Goal: Transaction & Acquisition: Purchase product/service

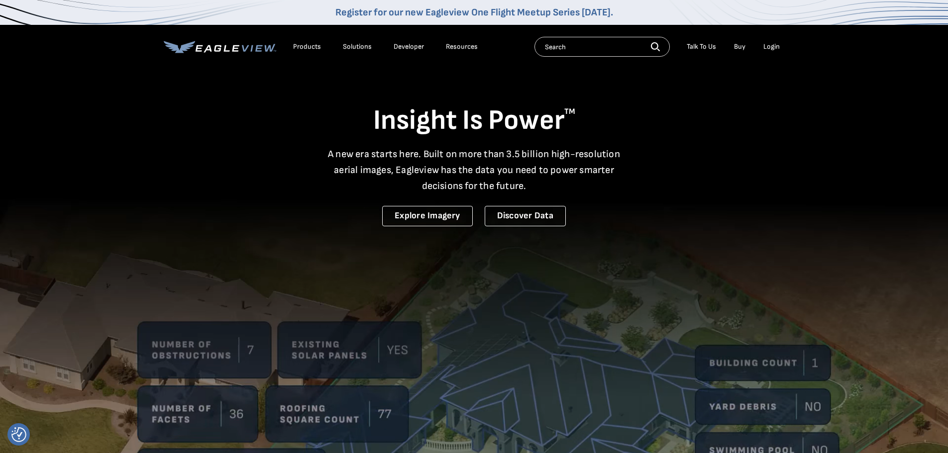
click at [769, 48] on div "Login" at bounding box center [771, 46] width 16 height 9
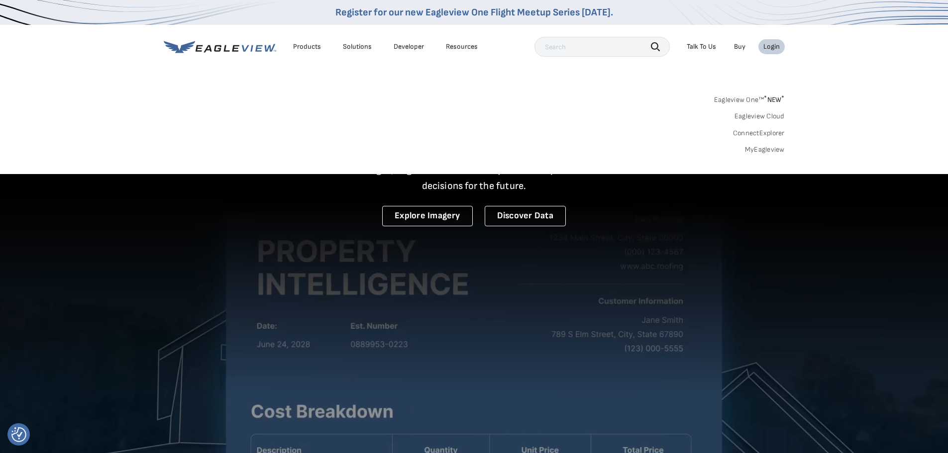
click at [770, 148] on link "MyEagleview" at bounding box center [765, 149] width 40 height 9
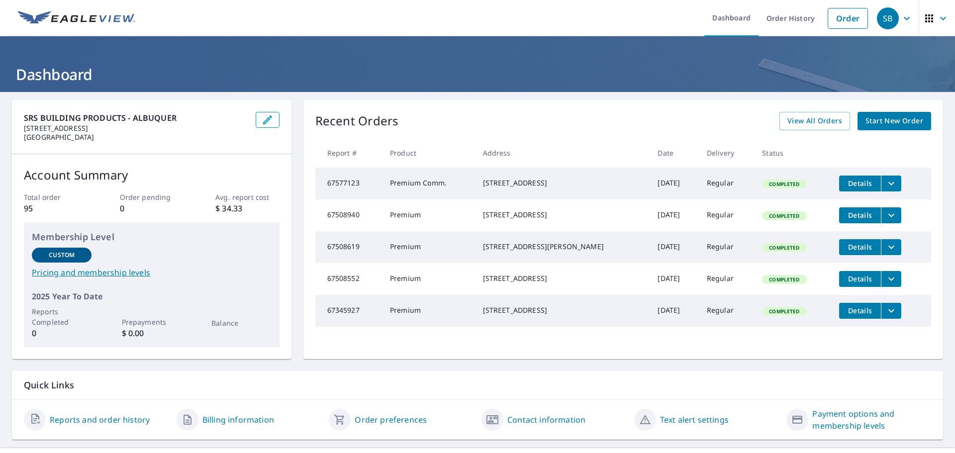
click at [900, 124] on span "Start New Order" at bounding box center [895, 121] width 58 height 12
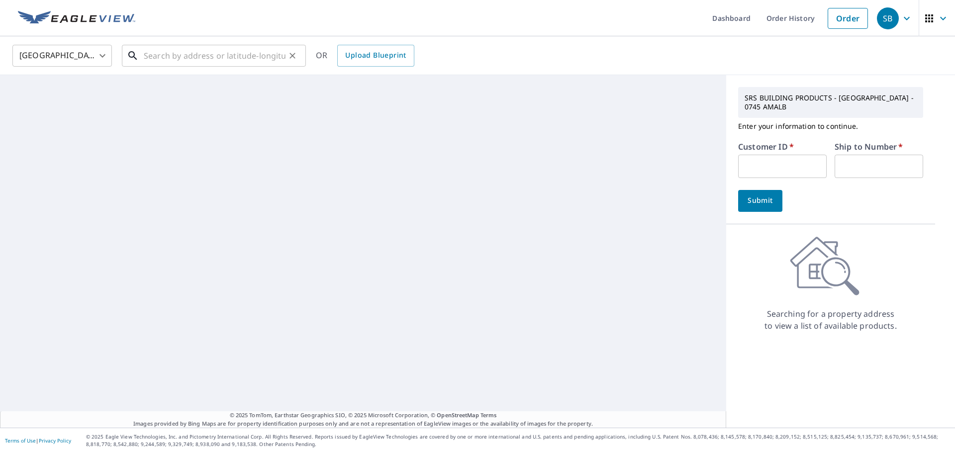
click at [235, 57] on input "text" at bounding box center [215, 56] width 142 height 28
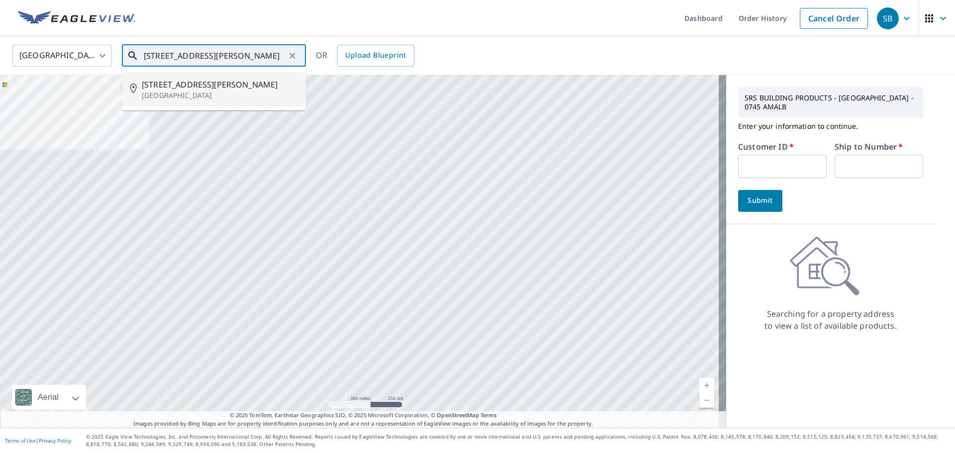
click at [228, 79] on span "[STREET_ADDRESS][PERSON_NAME]" at bounding box center [220, 85] width 156 height 12
type input "[STREET_ADDRESS]"
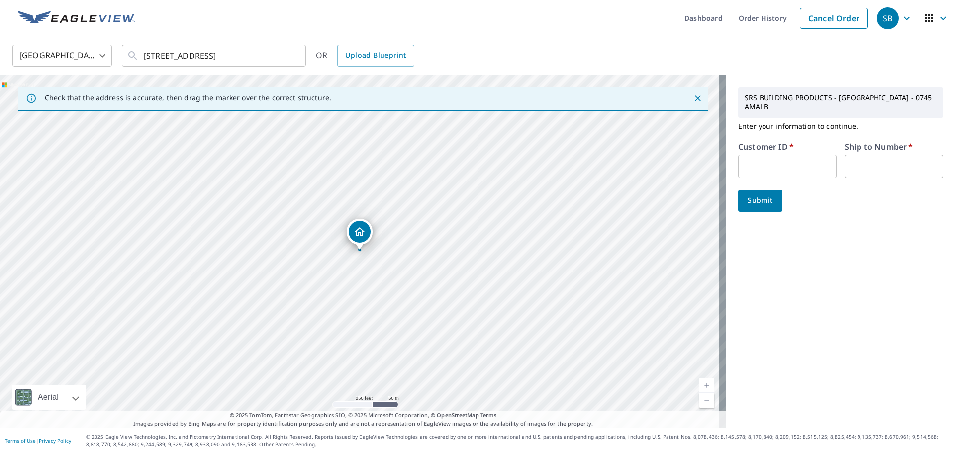
click at [772, 168] on input "text" at bounding box center [787, 166] width 99 height 23
type input "S058353"
click at [873, 166] on input "text" at bounding box center [894, 166] width 99 height 23
type input "1"
click at [760, 197] on span "Submit" at bounding box center [760, 201] width 28 height 12
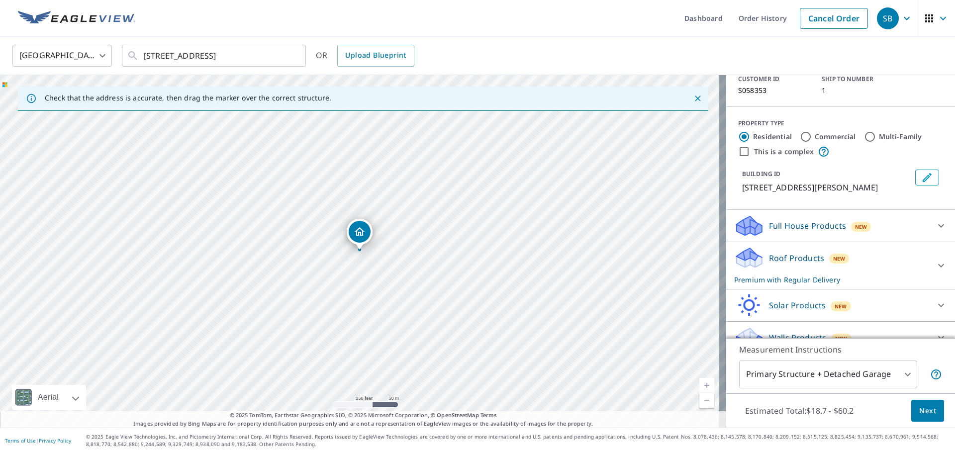
scroll to position [107, 0]
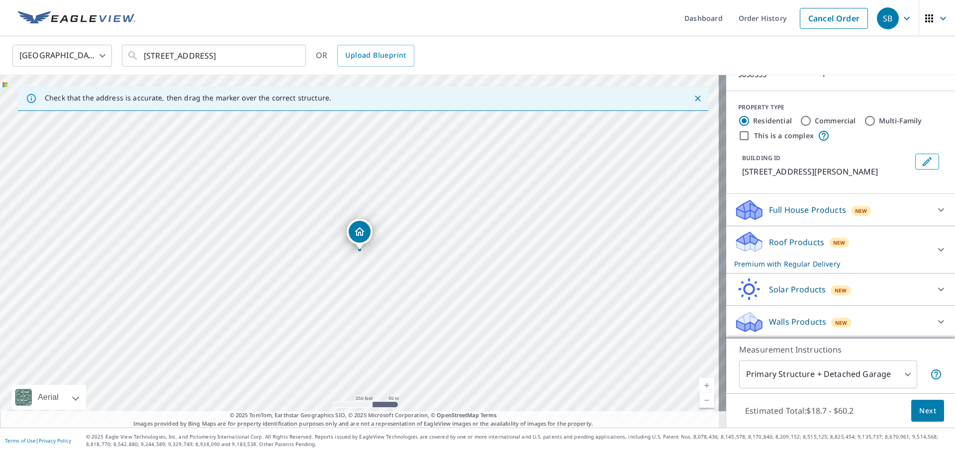
click at [929, 412] on button "Next" at bounding box center [928, 411] width 33 height 22
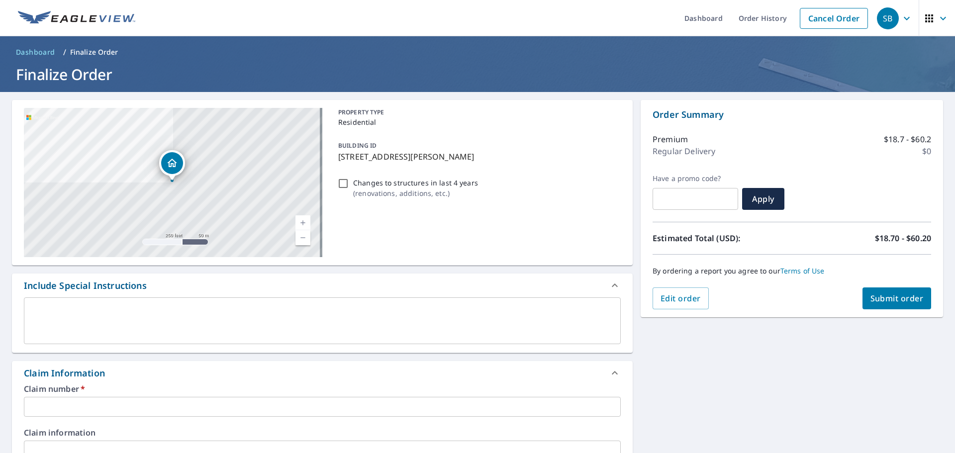
click at [507, 158] on p "[STREET_ADDRESS][PERSON_NAME]" at bounding box center [477, 157] width 279 height 12
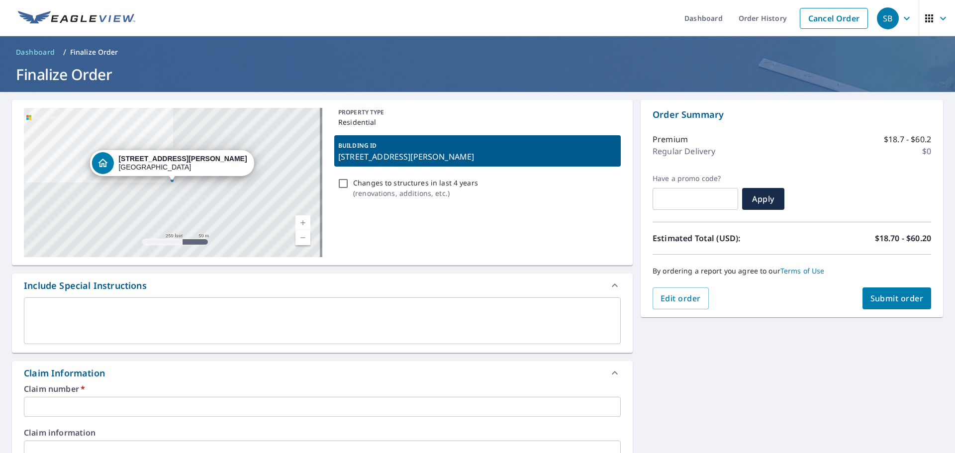
drag, startPoint x: 503, startPoint y: 156, endPoint x: 334, endPoint y: 155, distance: 168.2
click at [334, 155] on div "BUILDING ID [STREET_ADDRESS][PERSON_NAME]" at bounding box center [477, 150] width 287 height 31
checkbox input "true"
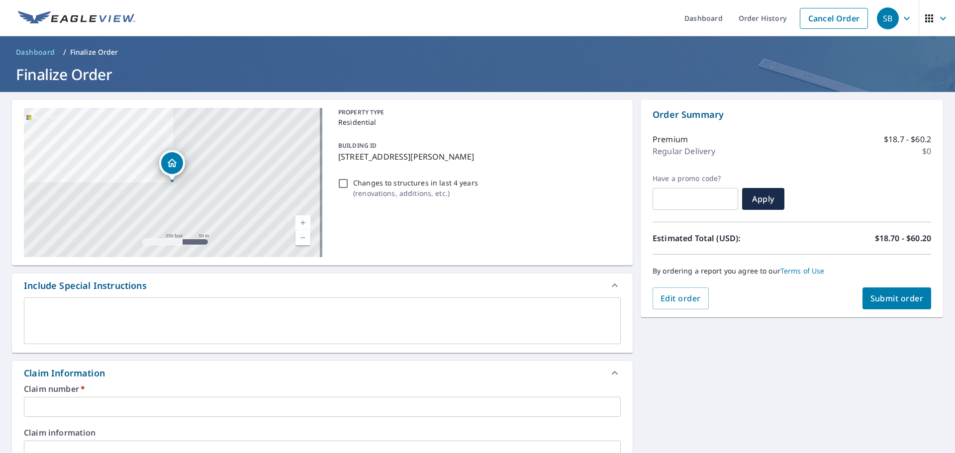
copy p "[STREET_ADDRESS][PERSON_NAME]"
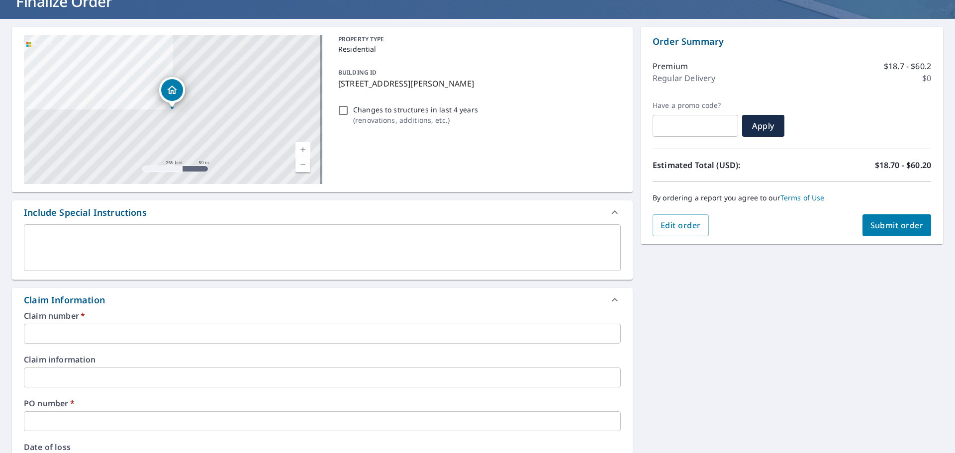
scroll to position [100, 0]
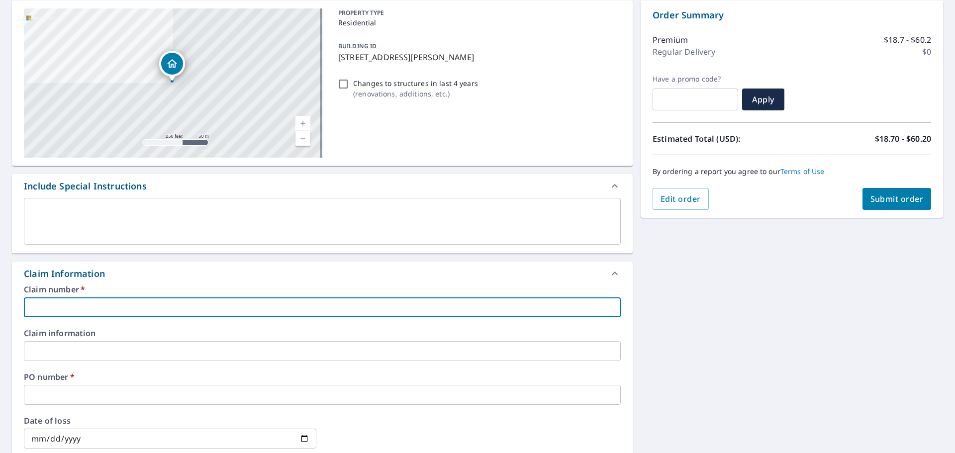
click at [129, 307] on input "text" at bounding box center [322, 308] width 597 height 20
paste input "[STREET_ADDRESS][PERSON_NAME]"
type input "[STREET_ADDRESS][PERSON_NAME]"
checkbox input "true"
type input "[STREET_ADDRESS][PERSON_NAME]"
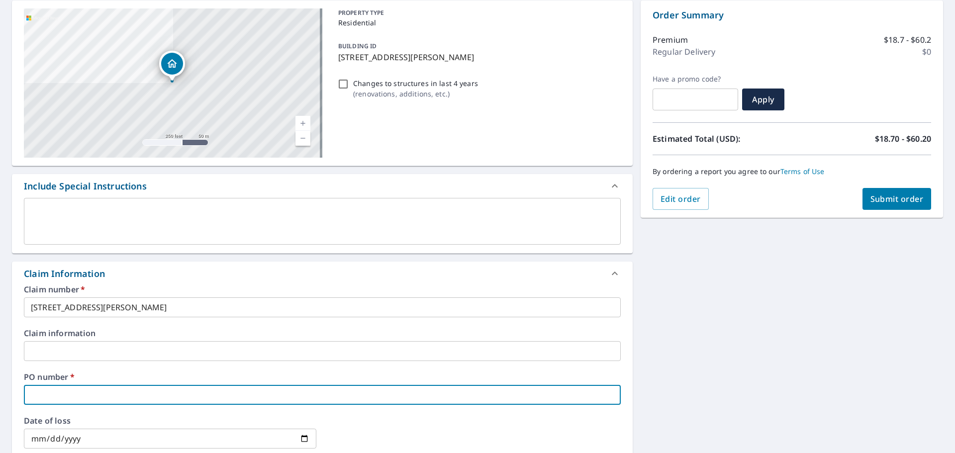
click at [83, 393] on input "text" at bounding box center [322, 395] width 597 height 20
paste input "[STREET_ADDRESS][PERSON_NAME]"
type input "[STREET_ADDRESS][PERSON_NAME]"
checkbox input "true"
type input "[STREET_ADDRESS][PERSON_NAME]"
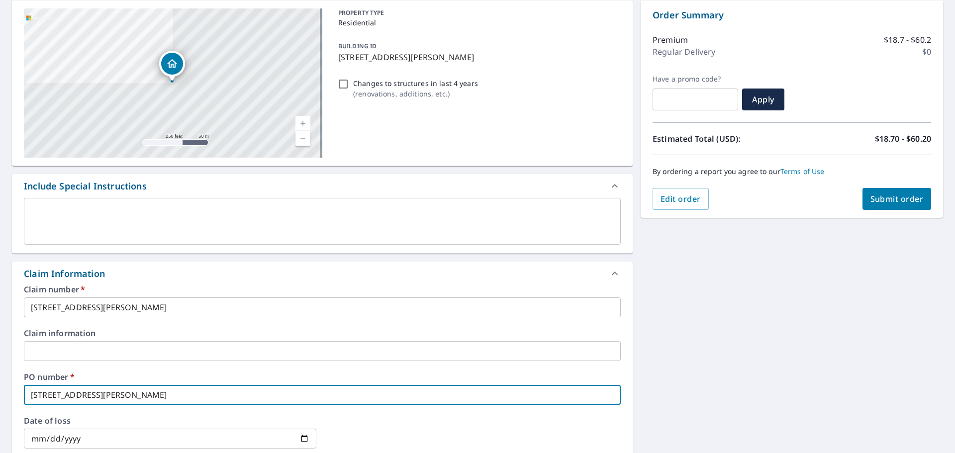
click at [893, 203] on span "Submit order" at bounding box center [897, 199] width 53 height 11
checkbox input "true"
